Goal: Transaction & Acquisition: Purchase product/service

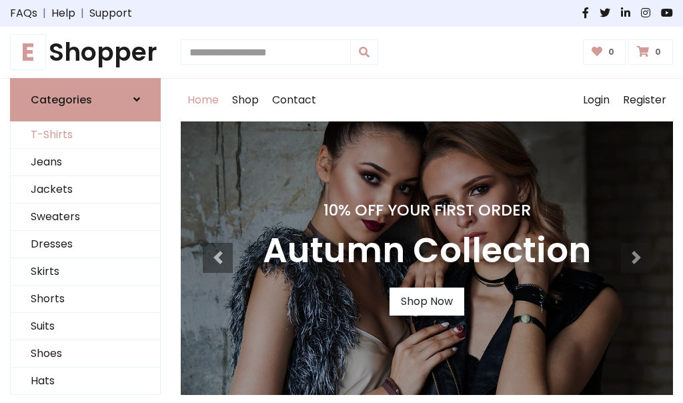
click at [85, 135] on link "T-Shirts" at bounding box center [85, 134] width 149 height 27
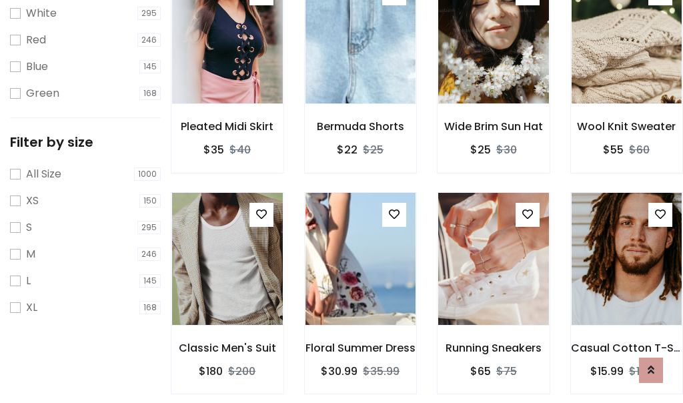
scroll to position [24, 0]
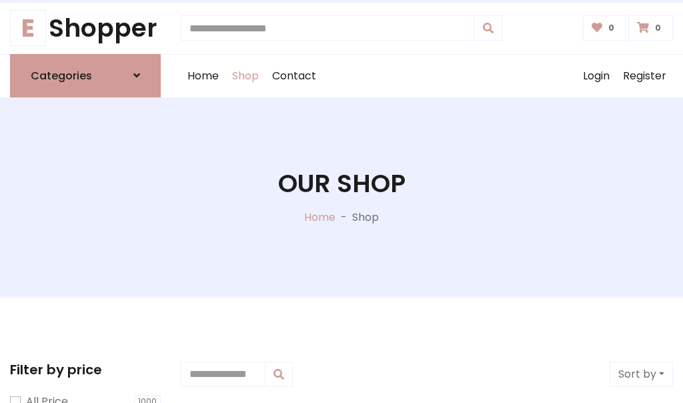
click at [341, 197] on h1 "Our Shop" at bounding box center [341, 184] width 127 height 30
click at [427, 75] on div "Home Shop Contact Log out Login Register" at bounding box center [427, 76] width 492 height 43
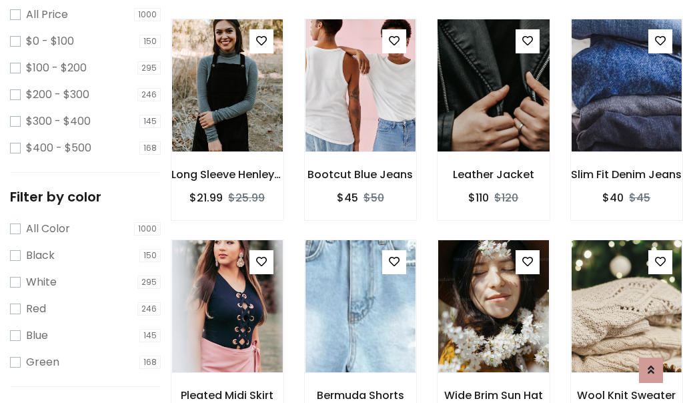
click at [493, 109] on img at bounding box center [493, 85] width 133 height 320
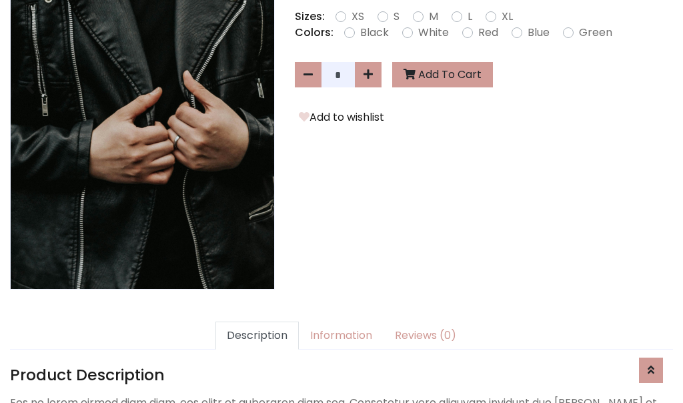
scroll to position [326, 0]
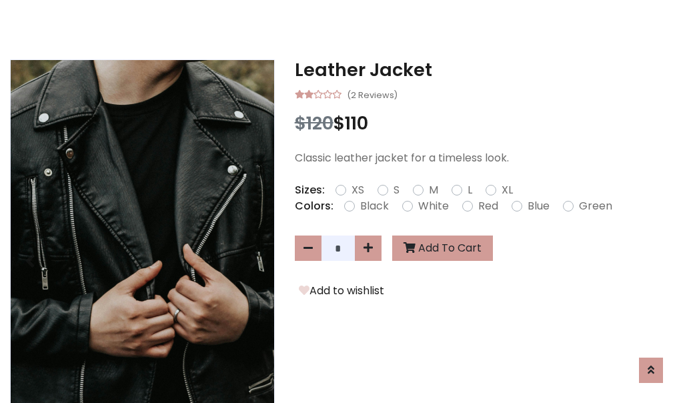
click at [483, 69] on h3 "Leather Jacket" at bounding box center [484, 69] width 378 height 21
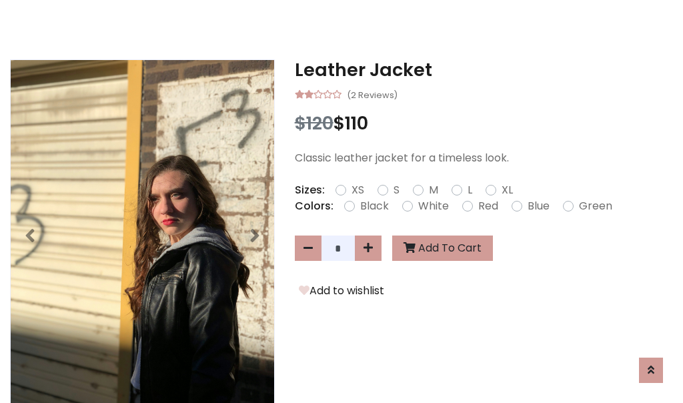
click at [483, 69] on h3 "Leather Jacket" at bounding box center [484, 69] width 378 height 21
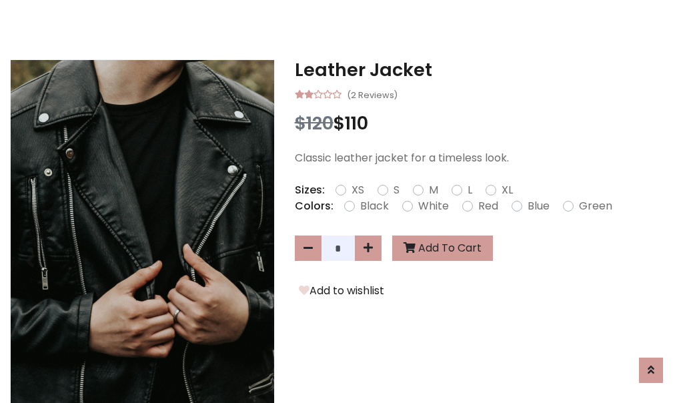
click at [483, 69] on h3 "Leather Jacket" at bounding box center [484, 69] width 378 height 21
